Goal: Task Accomplishment & Management: Manage account settings

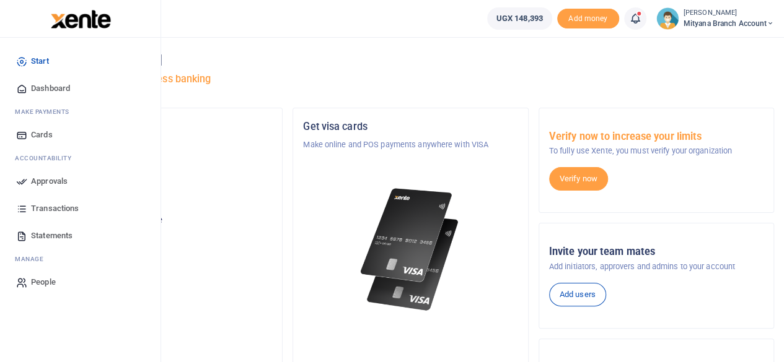
click at [57, 182] on span "Approvals" at bounding box center [49, 181] width 37 height 12
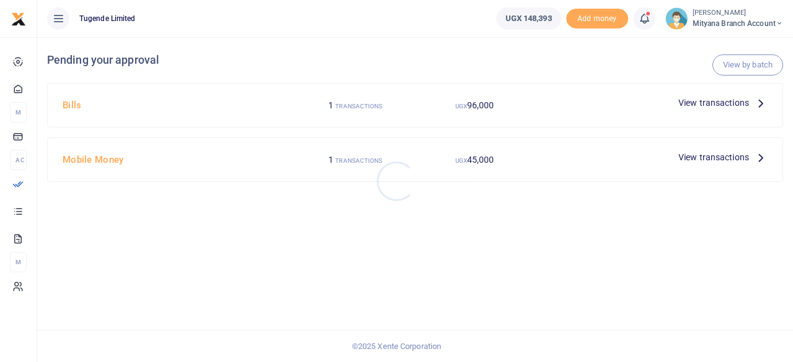
click at [432, 96] on div at bounding box center [396, 181] width 793 height 362
click at [758, 108] on icon at bounding box center [761, 103] width 14 height 14
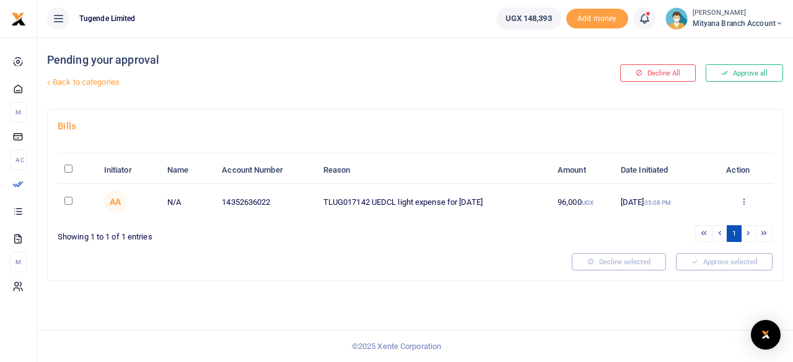
click at [741, 197] on icon at bounding box center [744, 201] width 8 height 9
click at [684, 219] on link "Approve" at bounding box center [699, 221] width 98 height 17
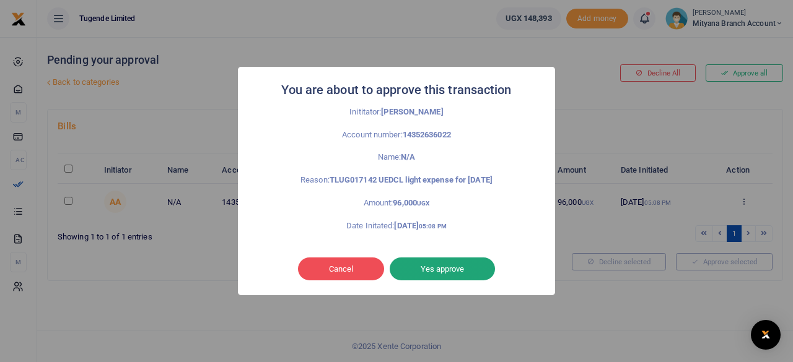
click at [439, 269] on button "Yes approve" at bounding box center [442, 270] width 105 height 24
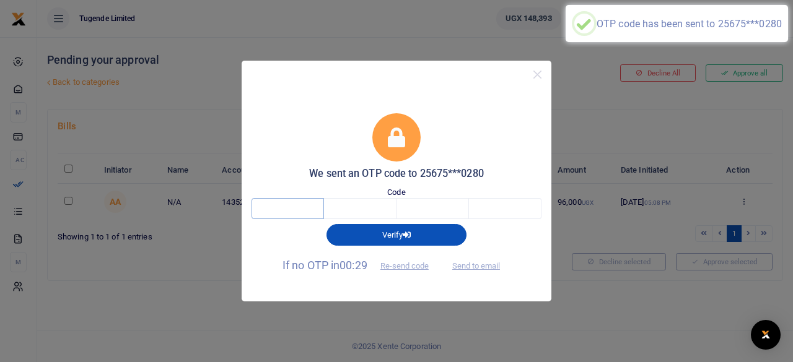
click at [281, 213] on input "text" at bounding box center [287, 208] width 72 height 21
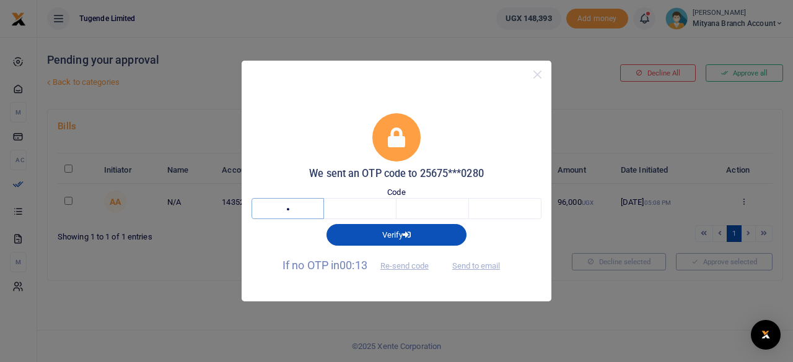
type input "4"
type input "7"
type input "8"
type input "9"
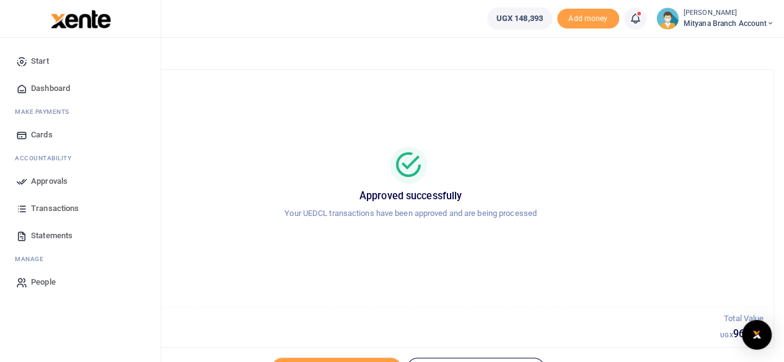
click at [43, 183] on span "Approvals" at bounding box center [49, 181] width 37 height 12
click at [52, 181] on span "Approvals" at bounding box center [49, 181] width 37 height 12
click at [51, 179] on span "Approvals" at bounding box center [49, 181] width 37 height 12
click at [50, 177] on span "Approvals" at bounding box center [49, 181] width 37 height 12
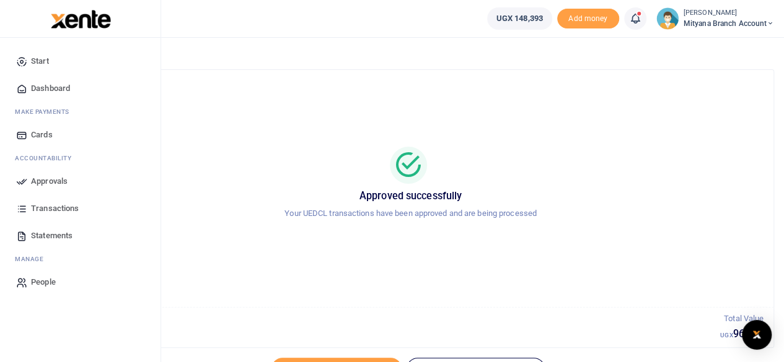
click at [50, 177] on span "Approvals" at bounding box center [49, 181] width 37 height 12
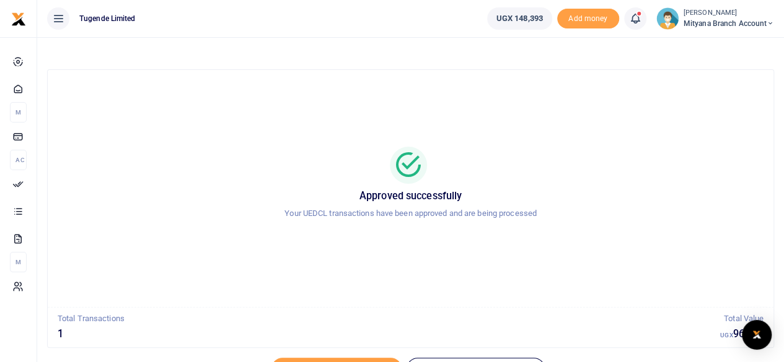
scroll to position [63, 0]
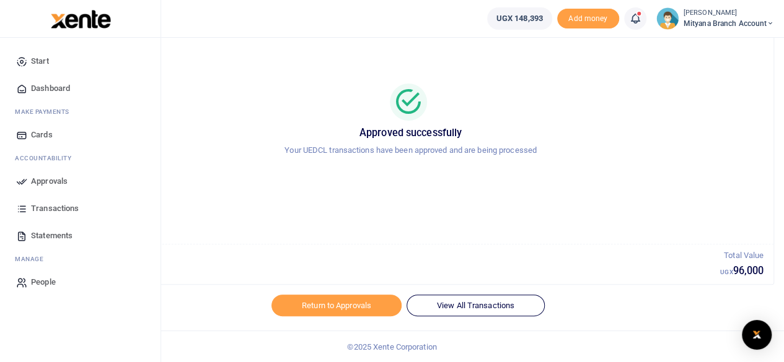
click at [36, 183] on span "Approvals" at bounding box center [49, 181] width 37 height 12
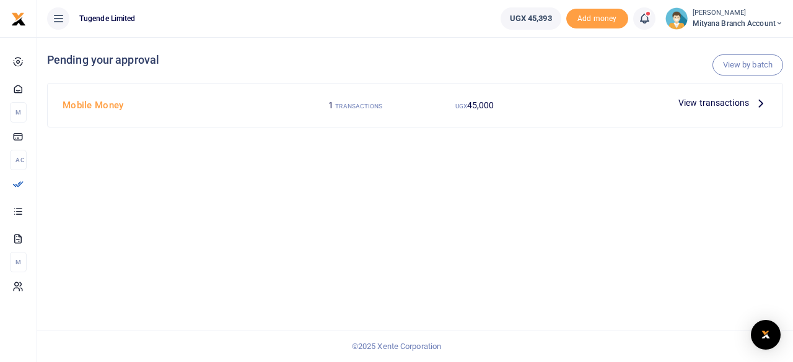
click at [762, 104] on icon at bounding box center [761, 103] width 14 height 14
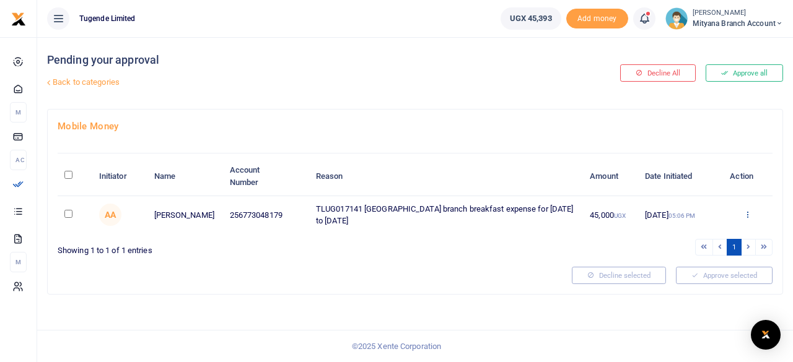
click at [746, 210] on icon at bounding box center [747, 214] width 8 height 9
click at [685, 233] on link "Approve" at bounding box center [702, 234] width 98 height 17
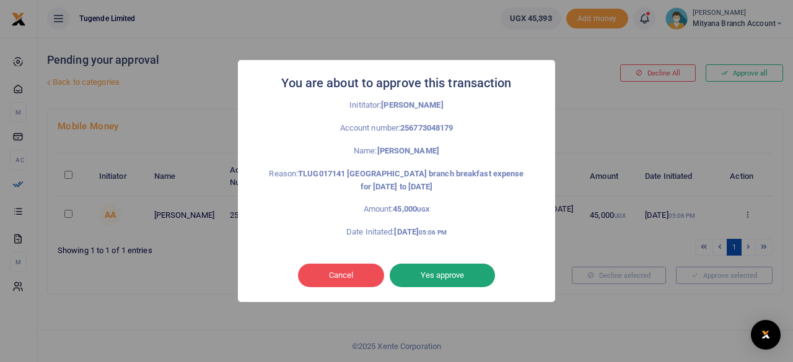
click at [444, 273] on button "Yes approve" at bounding box center [442, 276] width 105 height 24
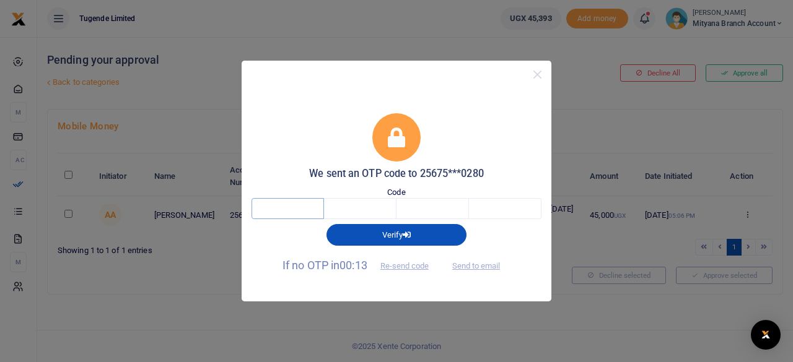
click at [302, 216] on input "text" at bounding box center [287, 208] width 72 height 21
type input "7"
type input "5"
type input "9"
type input "1"
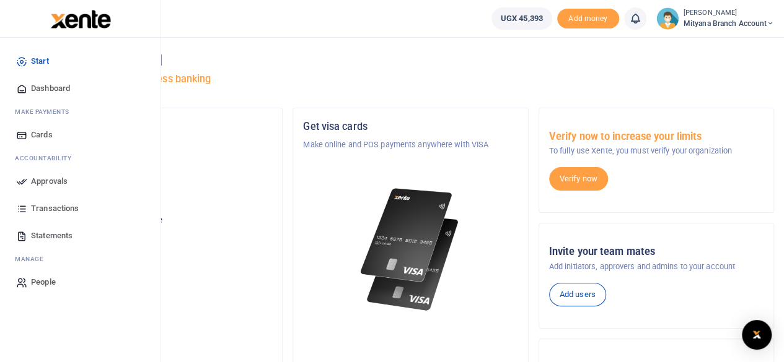
click at [51, 180] on span "Approvals" at bounding box center [49, 181] width 37 height 12
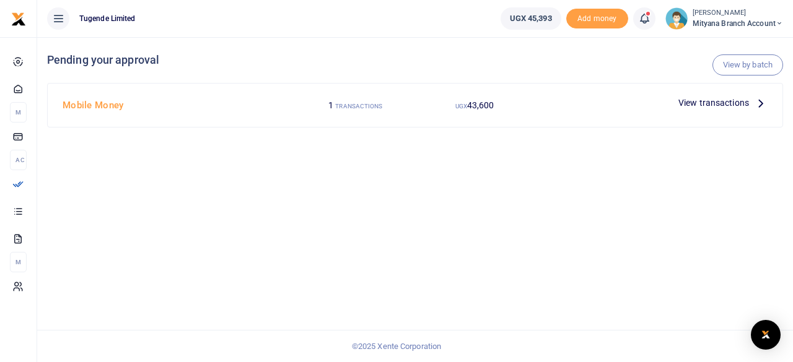
click at [759, 102] on icon at bounding box center [761, 103] width 14 height 14
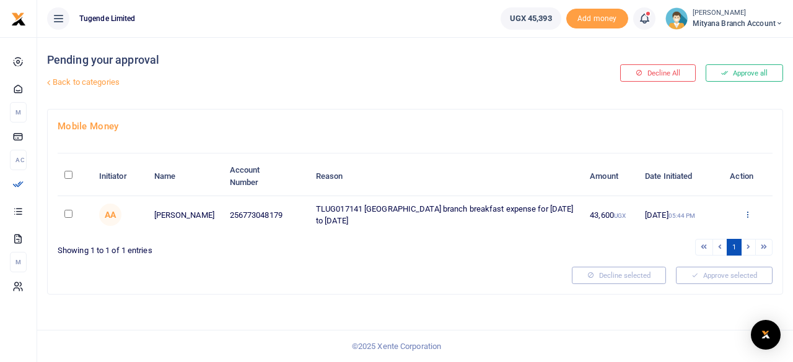
click at [748, 210] on icon at bounding box center [747, 214] width 8 height 9
click at [689, 230] on link "Approve" at bounding box center [702, 234] width 98 height 17
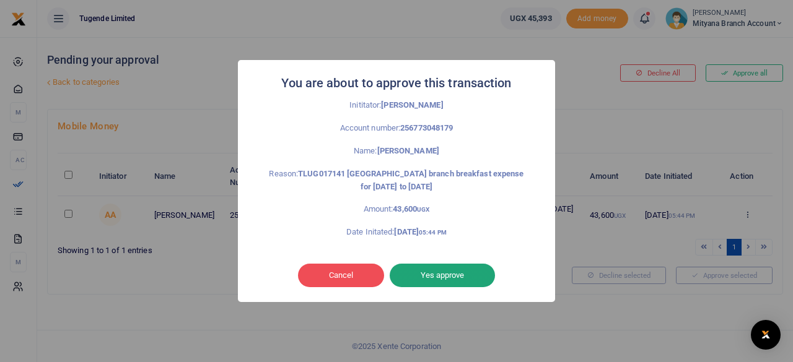
click at [450, 273] on button "Yes approve" at bounding box center [442, 276] width 105 height 24
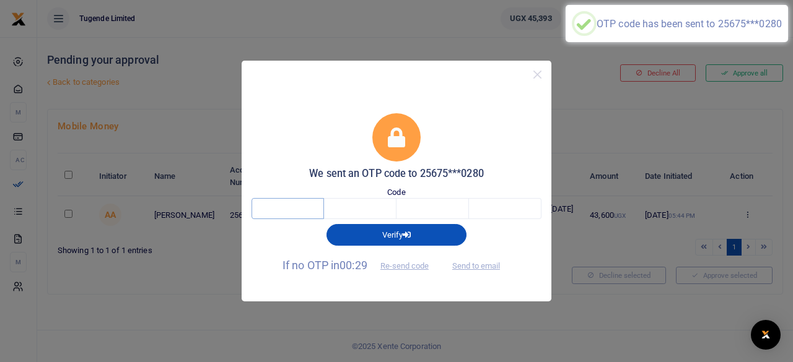
click at [291, 209] on input "text" at bounding box center [287, 208] width 72 height 21
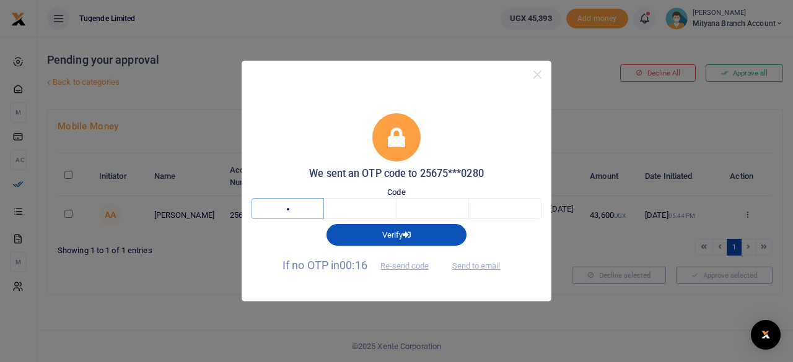
type input "4"
type input "1"
type input "9"
type input "2"
